Goal: Information Seeking & Learning: Learn about a topic

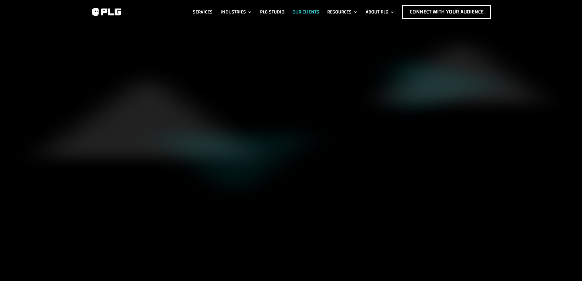
click at [303, 11] on link "Our Clients" at bounding box center [306, 11] width 27 height 13
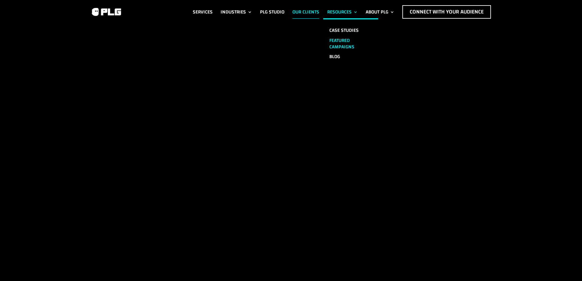
click at [347, 28] on link "Case Studies" at bounding box center [350, 30] width 55 height 10
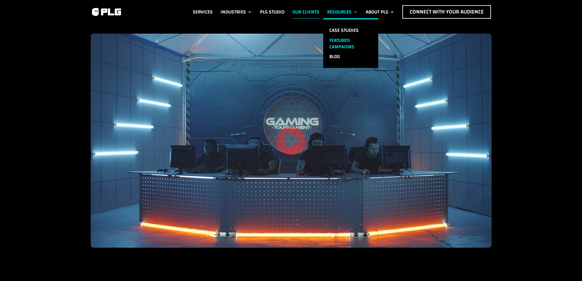
click at [339, 43] on link "Featured Campaigns" at bounding box center [350, 43] width 55 height 17
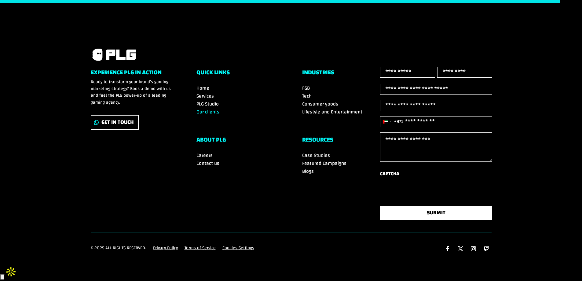
scroll to position [702, 0]
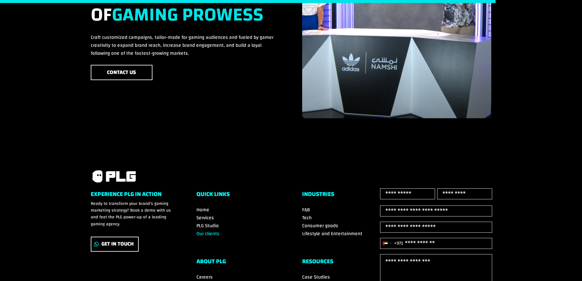
drag, startPoint x: 362, startPoint y: 122, endPoint x: 347, endPoint y: 106, distance: 22.0
click at [348, 107] on img at bounding box center [397, 19] width 190 height 197
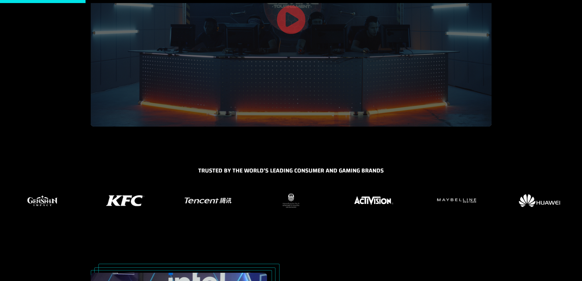
scroll to position [0, 0]
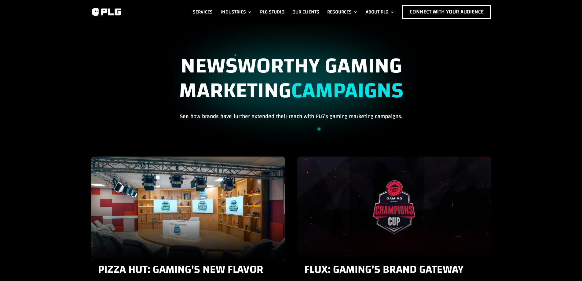
scroll to position [61, 0]
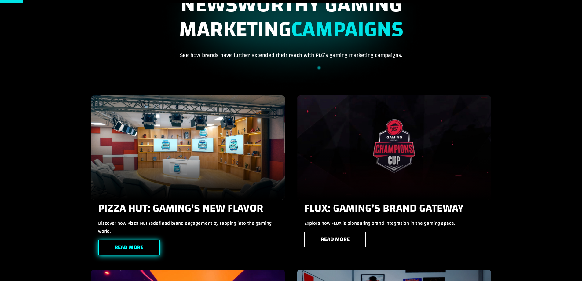
click at [124, 240] on link "Read More" at bounding box center [129, 248] width 62 height 16
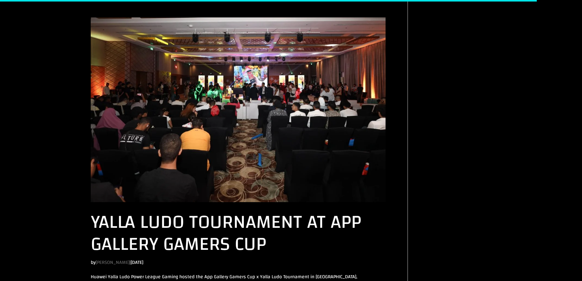
scroll to position [1406, 0]
